Goal: Task Accomplishment & Management: Manage account settings

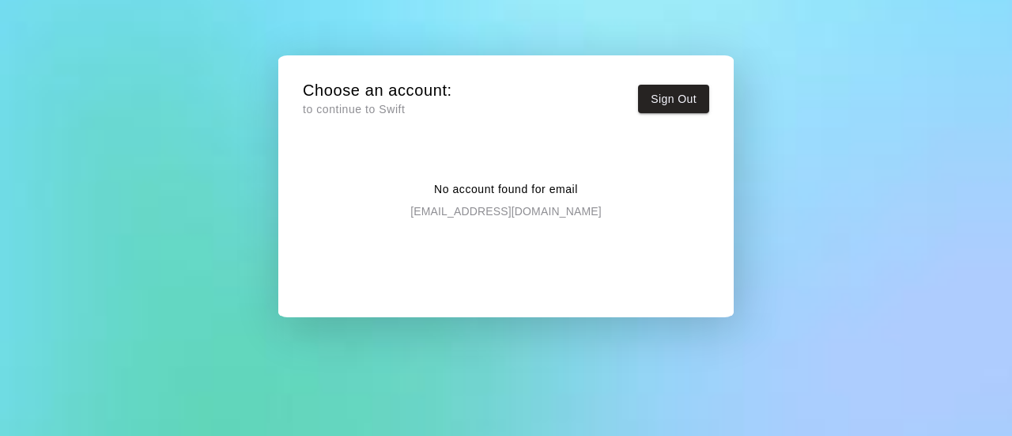
click at [453, 206] on p "[EMAIL_ADDRESS][DOMAIN_NAME]" at bounding box center [505, 208] width 191 height 21
drag, startPoint x: 455, startPoint y: 206, endPoint x: 577, endPoint y: 207, distance: 121.8
click at [569, 207] on div "No account found for email [EMAIL_ADDRESS][DOMAIN_NAME]" at bounding box center [506, 187] width 406 height 63
click at [652, 96] on button "Sign Out" at bounding box center [673, 99] width 71 height 29
click at [493, 208] on p "[EMAIL_ADDRESS][DOMAIN_NAME]" at bounding box center [505, 208] width 191 height 21
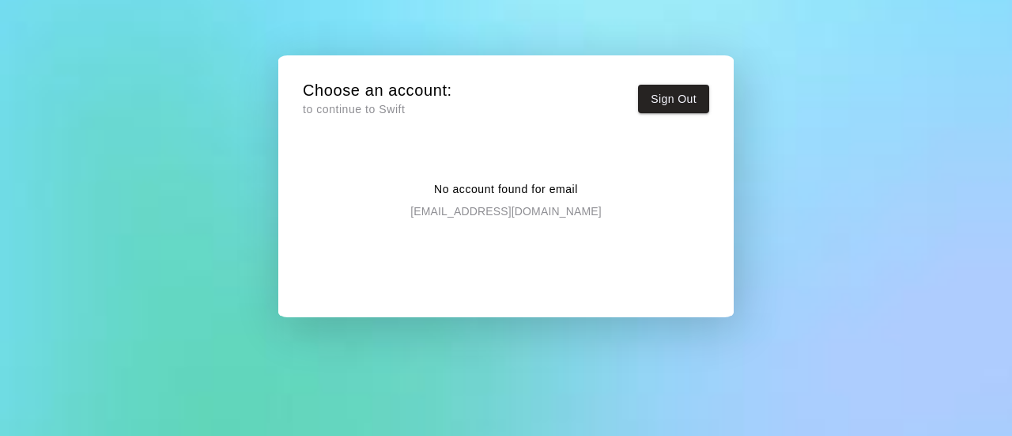
click at [362, 111] on p "to continue to Swift" at bounding box center [377, 109] width 149 height 17
click at [505, 210] on p "[EMAIL_ADDRESS][DOMAIN_NAME]" at bounding box center [505, 208] width 191 height 21
click at [503, 212] on p "[EMAIL_ADDRESS][DOMAIN_NAME]" at bounding box center [505, 208] width 191 height 21
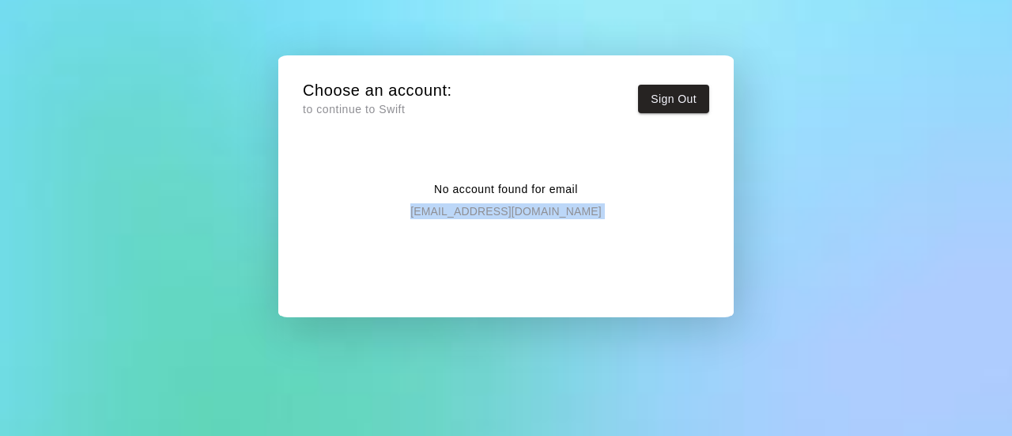
click at [503, 212] on p "[EMAIL_ADDRESS][DOMAIN_NAME]" at bounding box center [505, 208] width 191 height 21
click at [498, 206] on p "[EMAIL_ADDRESS][DOMAIN_NAME]" at bounding box center [505, 208] width 191 height 21
click at [498, 207] on p "[EMAIL_ADDRESS][DOMAIN_NAME]" at bounding box center [505, 208] width 191 height 21
click at [497, 208] on p "[EMAIL_ADDRESS][DOMAIN_NAME]" at bounding box center [505, 208] width 191 height 21
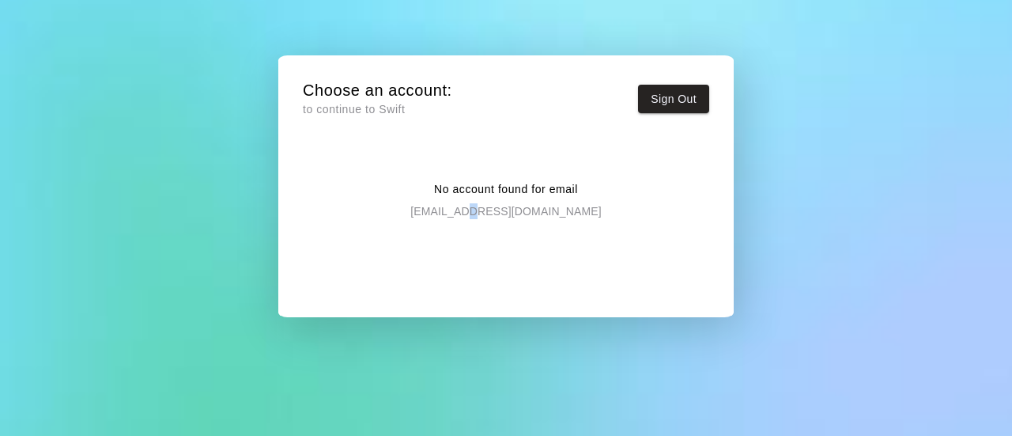
click at [497, 208] on p "[EMAIL_ADDRESS][DOMAIN_NAME]" at bounding box center [505, 208] width 191 height 21
click at [511, 233] on div "No account found for email [EMAIL_ADDRESS][DOMAIN_NAME]" at bounding box center [506, 233] width 406 height 154
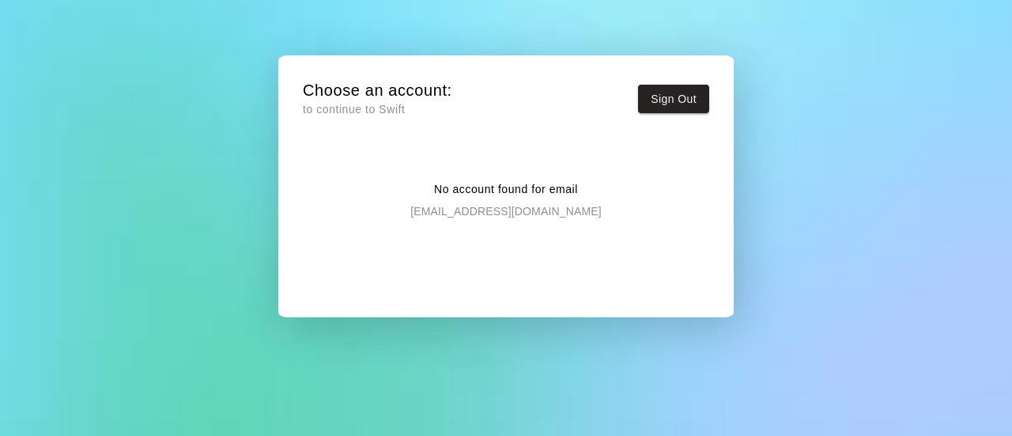
click at [510, 200] on p "[EMAIL_ADDRESS][DOMAIN_NAME]" at bounding box center [505, 208] width 191 height 21
click at [510, 201] on p "[EMAIL_ADDRESS][DOMAIN_NAME]" at bounding box center [505, 208] width 191 height 21
click at [510, 203] on p "[EMAIL_ADDRESS][DOMAIN_NAME]" at bounding box center [505, 208] width 191 height 21
